Goal: Information Seeking & Learning: Learn about a topic

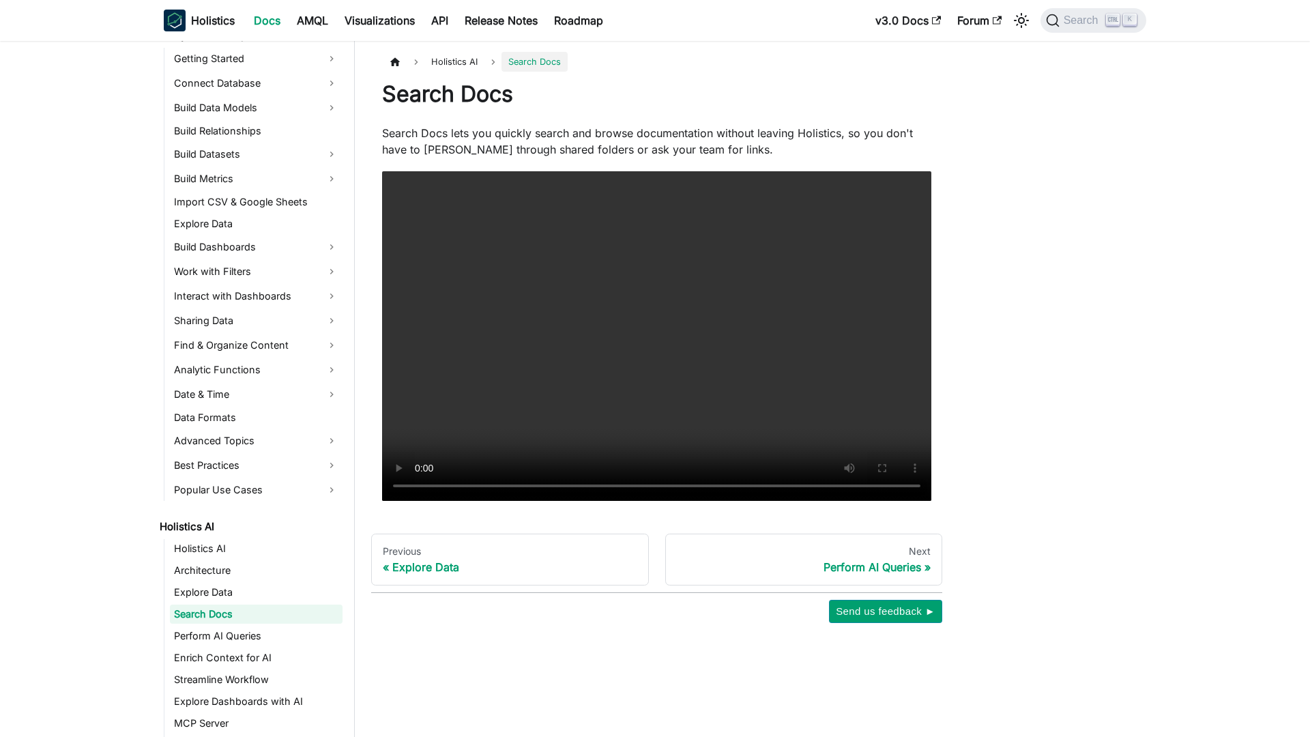
scroll to position [254, 0]
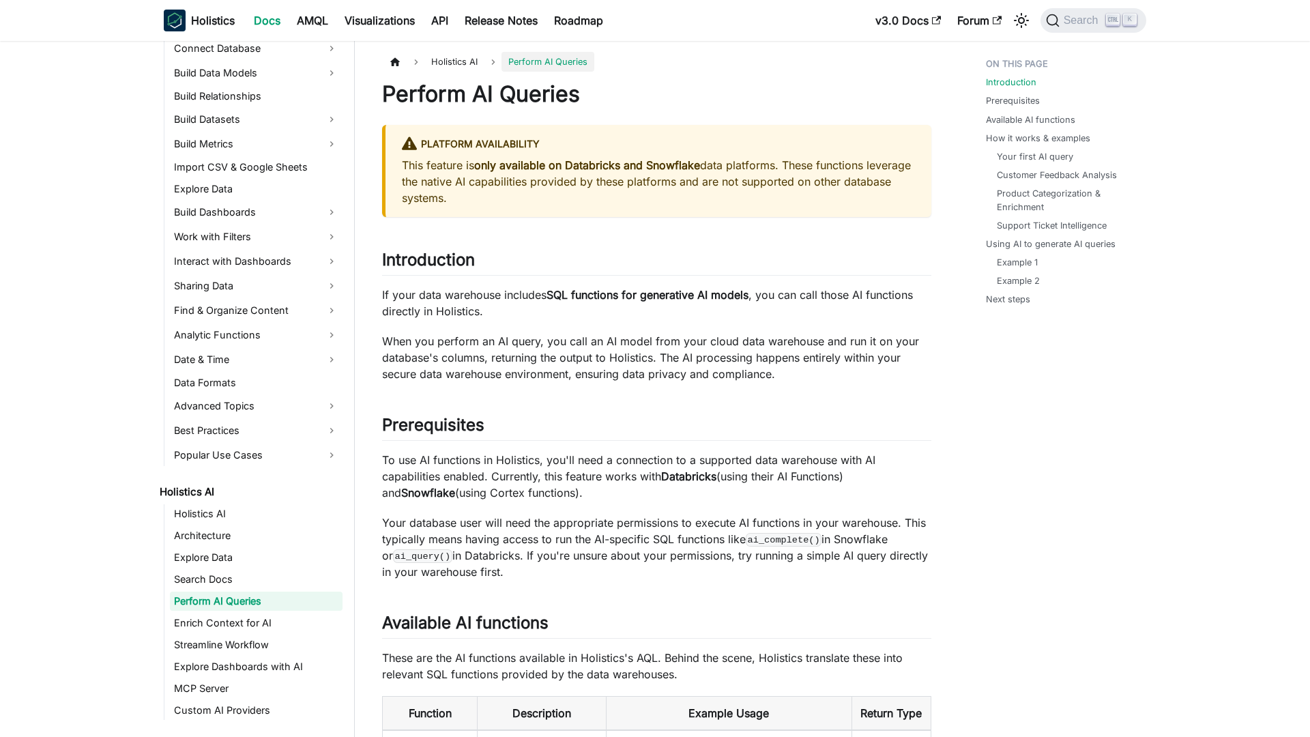
scroll to position [276, 0]
